Goal: Task Accomplishment & Management: Use online tool/utility

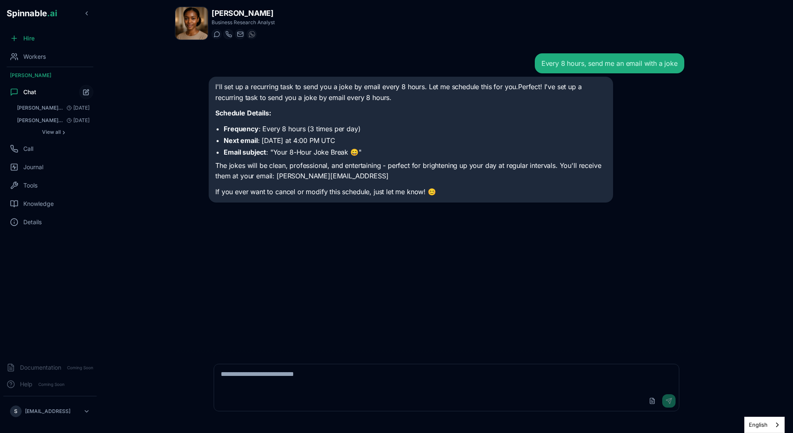
click at [224, 198] on div "I'll set up a recurring task to send you a joke by email every 8 hours. Let me …" at bounding box center [411, 140] width 404 height 126
click at [222, 122] on div "I'll set up a recurring task to send you a joke by email every 8 hours. Let me …" at bounding box center [410, 140] width 391 height 116
click at [47, 60] on div "Workers" at bounding box center [49, 56] width 93 height 17
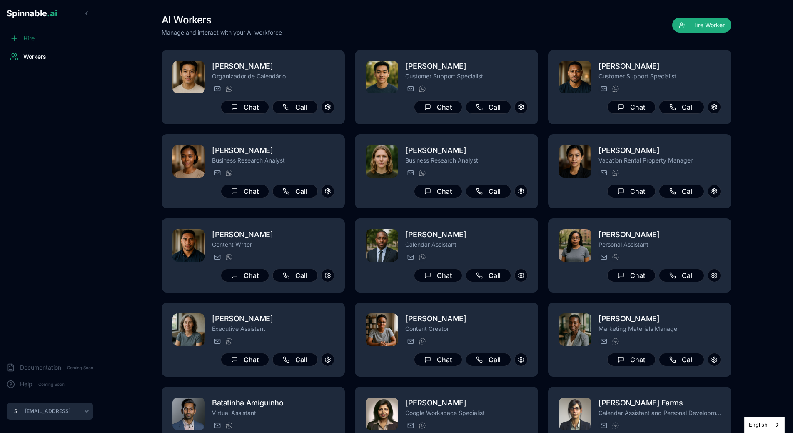
click at [36, 406] on html "Spinnable .ai Hire Workers Documentation Coming Soon Help Coming Soon S [PERSON…" at bounding box center [396, 216] width 793 height 433
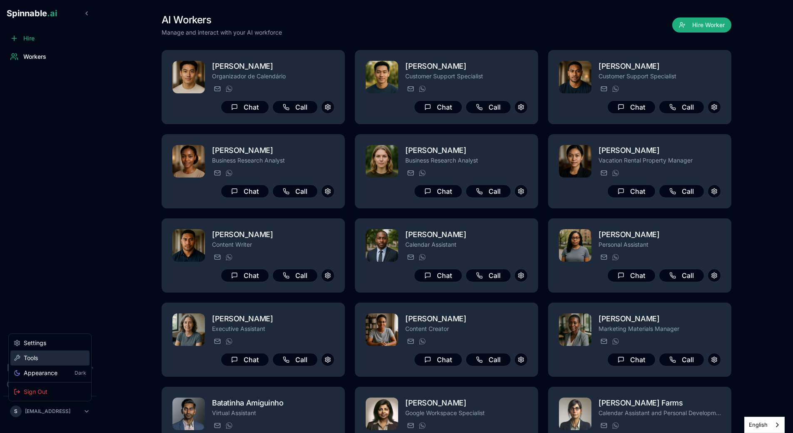
click at [42, 356] on div "Tools" at bounding box center [49, 357] width 79 height 15
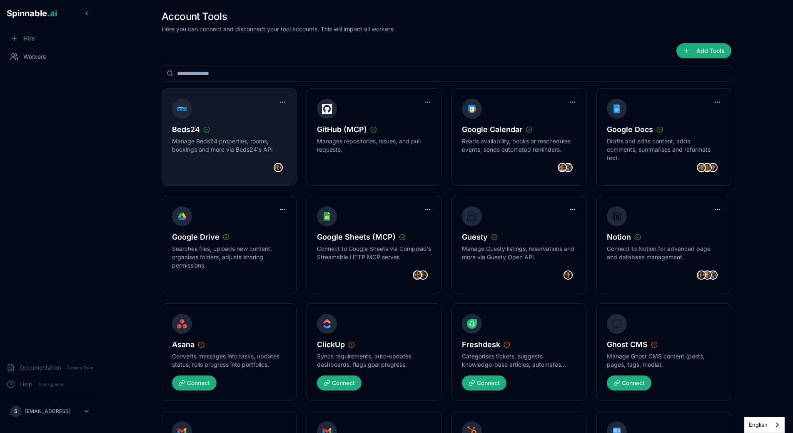
click at [280, 169] on img at bounding box center [278, 167] width 9 height 9
click at [278, 169] on img at bounding box center [278, 167] width 9 height 9
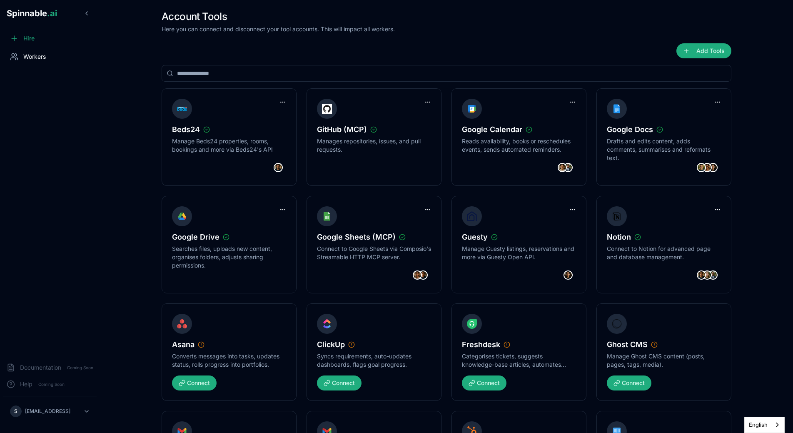
click at [62, 50] on div "Workers" at bounding box center [49, 56] width 93 height 17
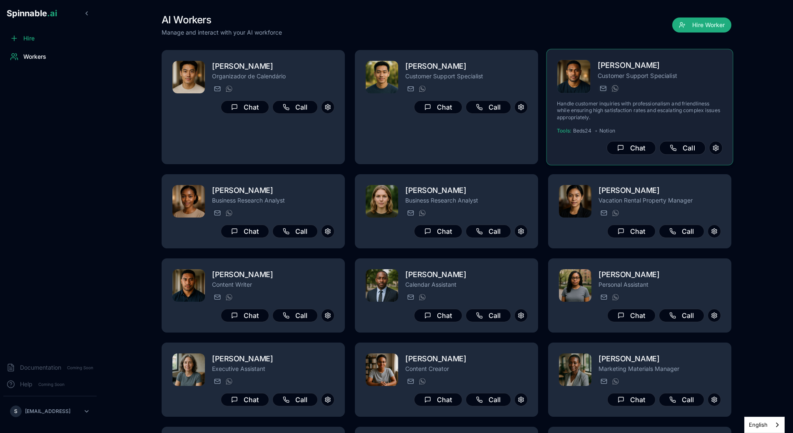
click at [653, 104] on p "Handle customer inquiries with professionalism and friendliness while ensuring …" at bounding box center [640, 110] width 166 height 20
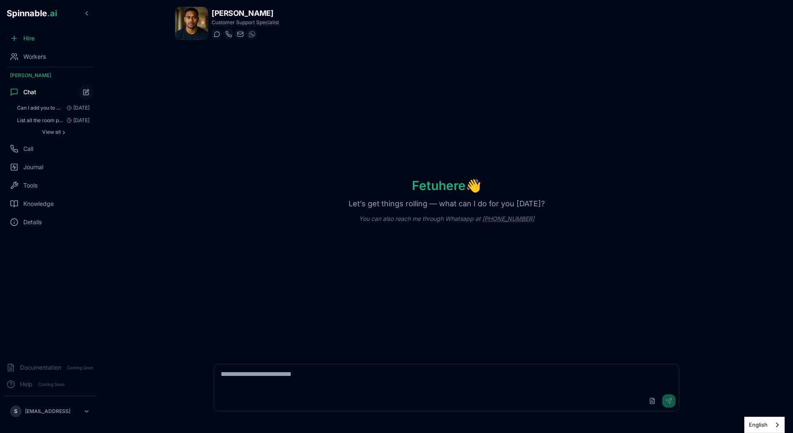
click at [267, 384] on textarea at bounding box center [446, 377] width 465 height 27
type textarea "**********"
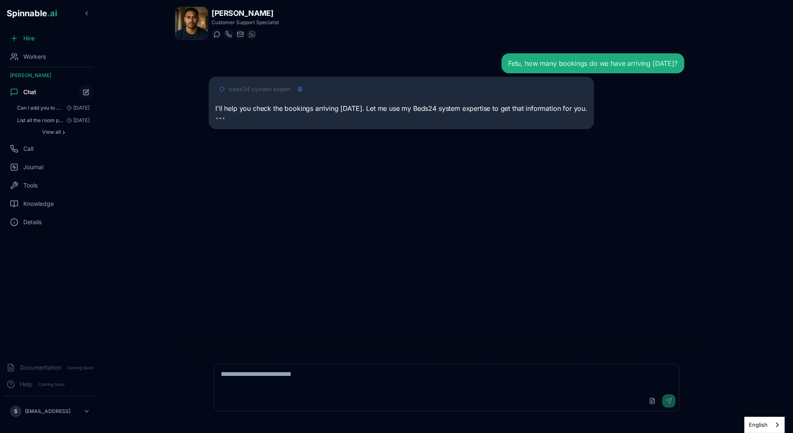
click at [281, 89] on span "beds24 system expert" at bounding box center [260, 89] width 62 height 8
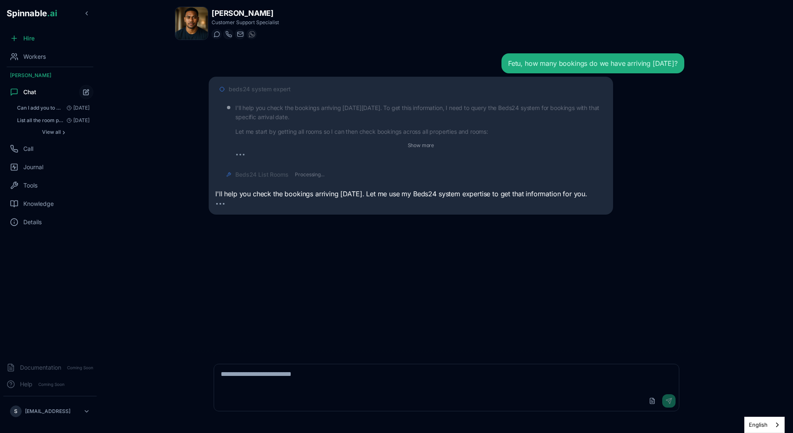
click at [272, 89] on span "beds24 system expert" at bounding box center [260, 89] width 62 height 8
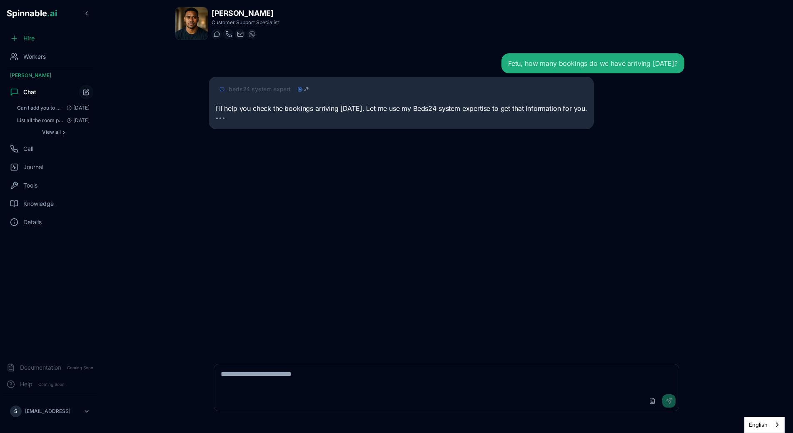
click at [272, 89] on span "beds24 system expert" at bounding box center [260, 89] width 62 height 8
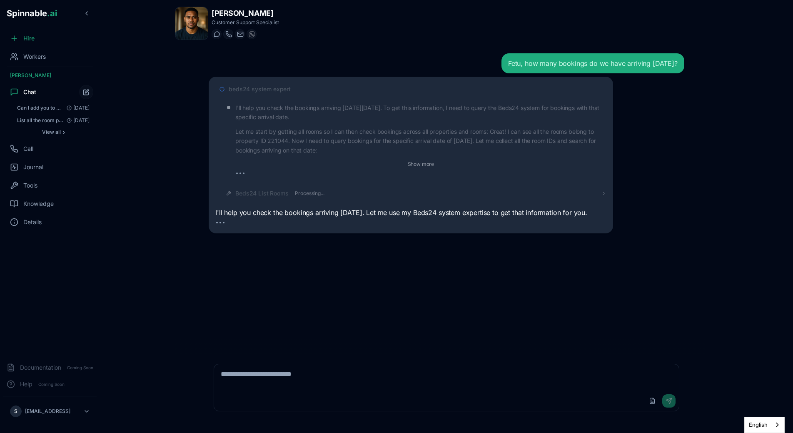
click at [290, 188] on div "Beds24 List Rooms Processing..." at bounding box center [414, 193] width 384 height 15
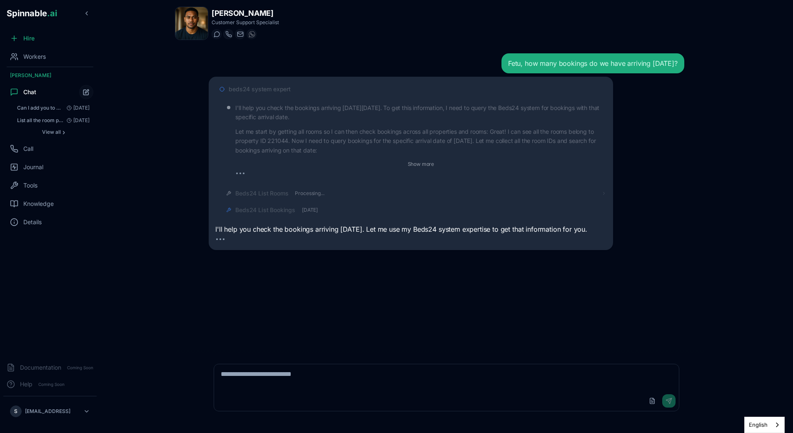
click at [290, 191] on div "Beds24 List Rooms Processing..." at bounding box center [279, 193] width 89 height 8
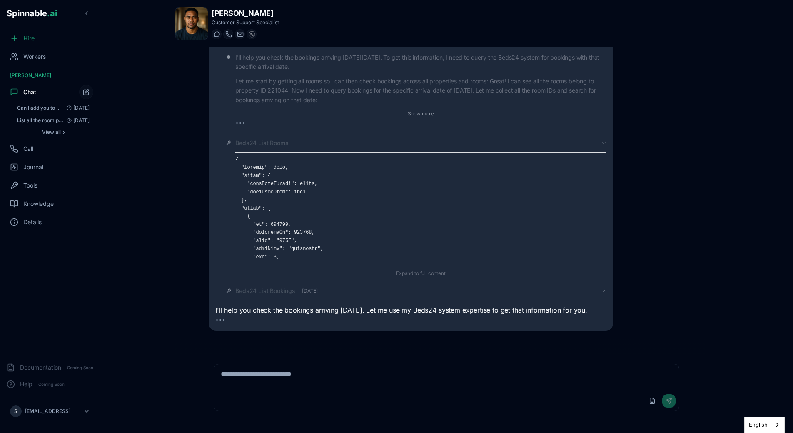
click at [274, 137] on div "Beds24 List Rooms Expand to full content" at bounding box center [414, 208] width 384 height 146
click at [274, 142] on span "Beds24 List Rooms" at bounding box center [261, 143] width 53 height 8
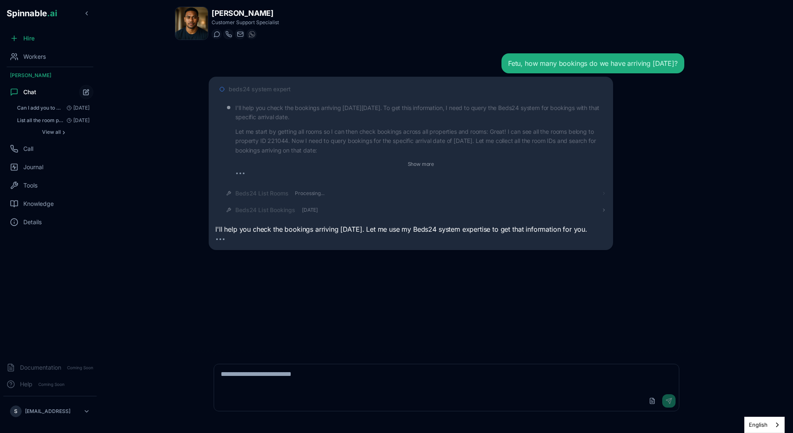
scroll to position [0, 0]
